Goal: Task Accomplishment & Management: Manage account settings

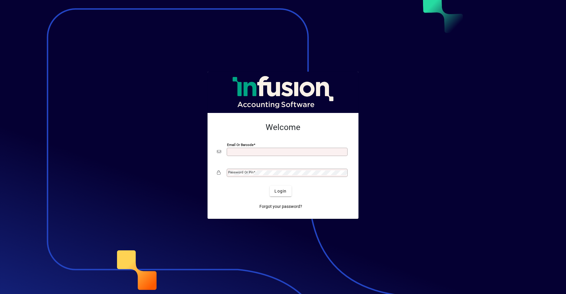
click at [247, 155] on div "Email or Barcode" at bounding box center [287, 152] width 121 height 8
click at [251, 151] on input "Email or Barcode" at bounding box center [287, 152] width 119 height 5
type input "**********"
click at [270, 186] on button "Login" at bounding box center [281, 191] width 22 height 11
